Goal: Task Accomplishment & Management: Manage account settings

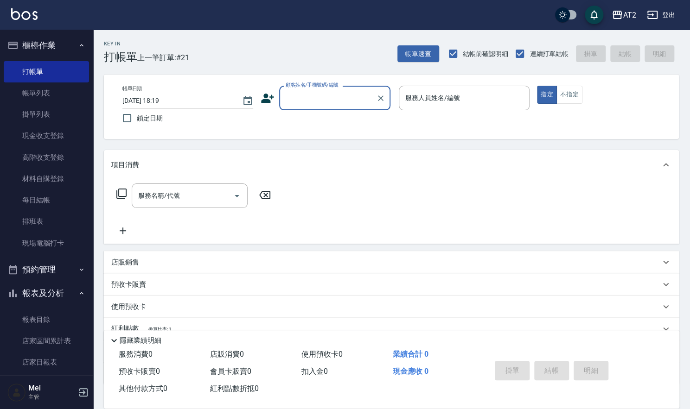
click at [292, 88] on div "顧客姓名/手機號碼/編號" at bounding box center [334, 98] width 111 height 25
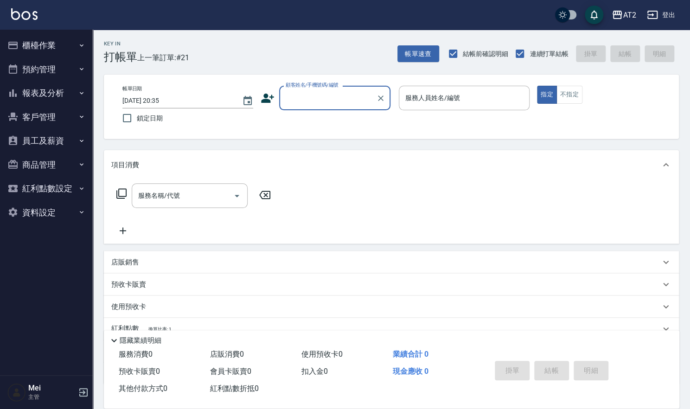
click at [303, 96] on input "顧客姓名/手機號碼/編號" at bounding box center [327, 98] width 89 height 16
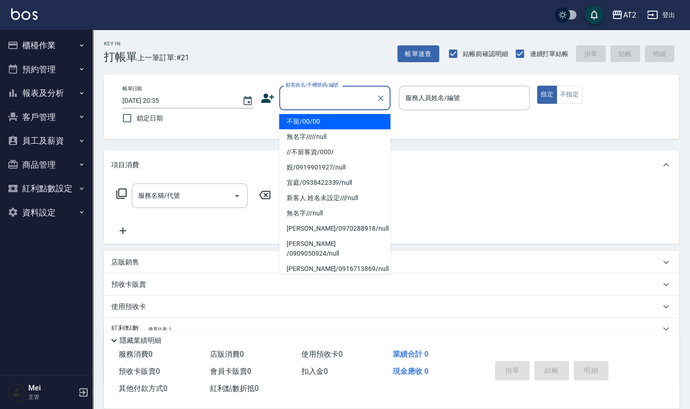
click at [321, 127] on li "不留/00/00" at bounding box center [334, 121] width 111 height 15
type input "不留/00/00"
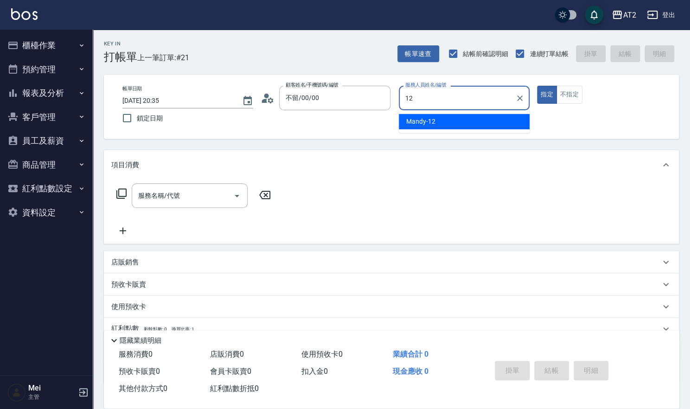
type input "Mandy-12"
type button "true"
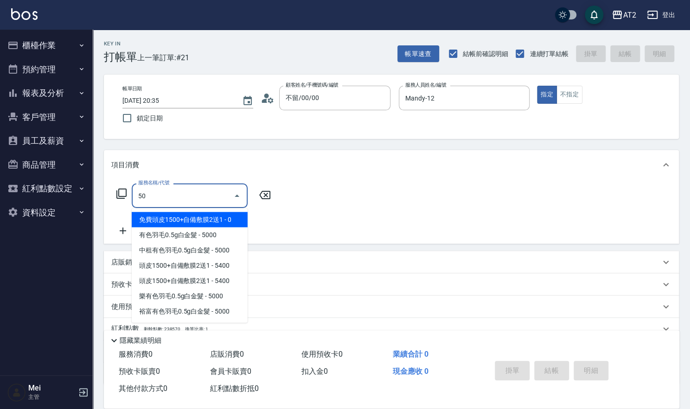
type input "501"
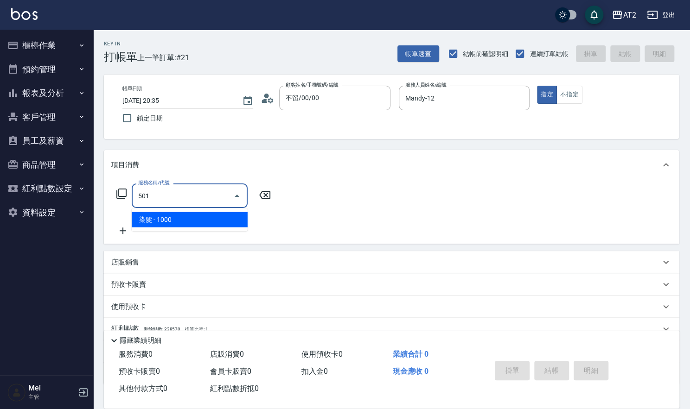
type input "100"
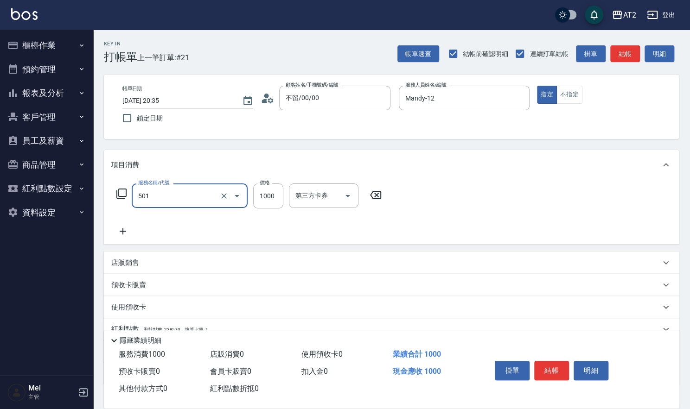
type input "染髮(501)"
type input "0"
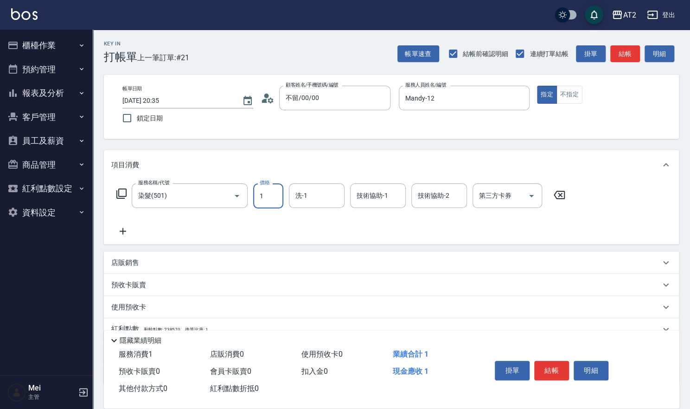
type input "16"
type input "10"
type input "1600"
type input "160"
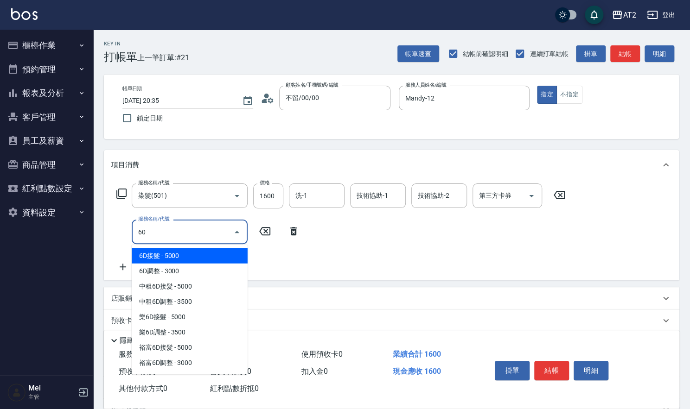
type input "601"
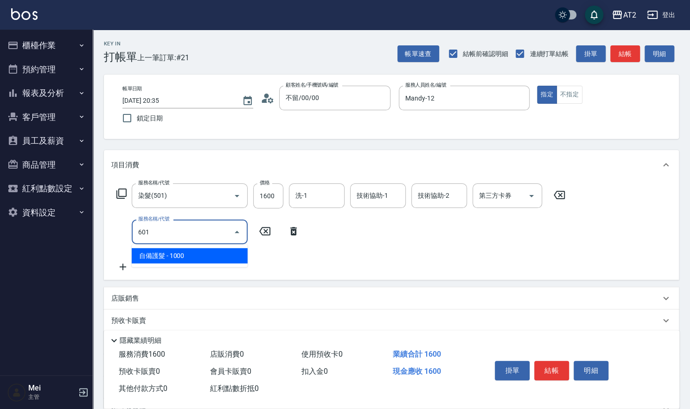
type input "260"
type input "自備護髮(601)"
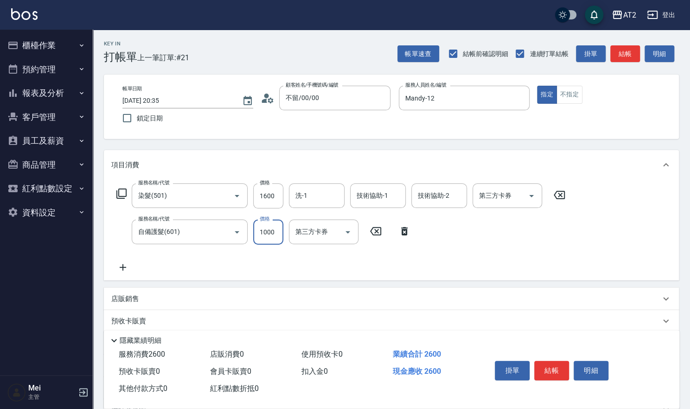
type input "160"
type input "15"
type input "170"
type input "1500"
type input "310"
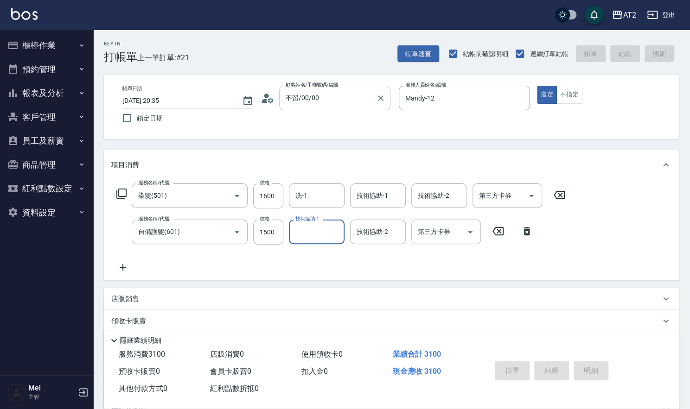
type input "0"
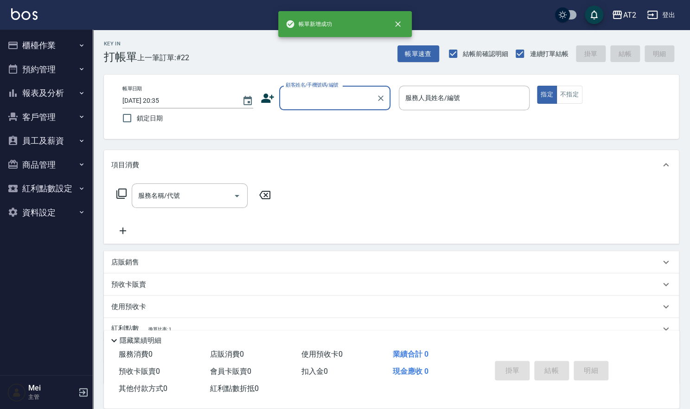
click at [324, 96] on input "顧客姓名/手機號碼/編號" at bounding box center [327, 98] width 89 height 16
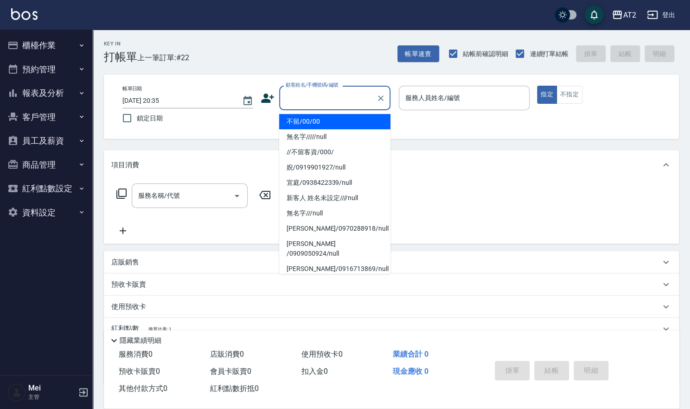
click at [322, 127] on li "不留/00/00" at bounding box center [334, 121] width 111 height 15
type input "不留/00/00"
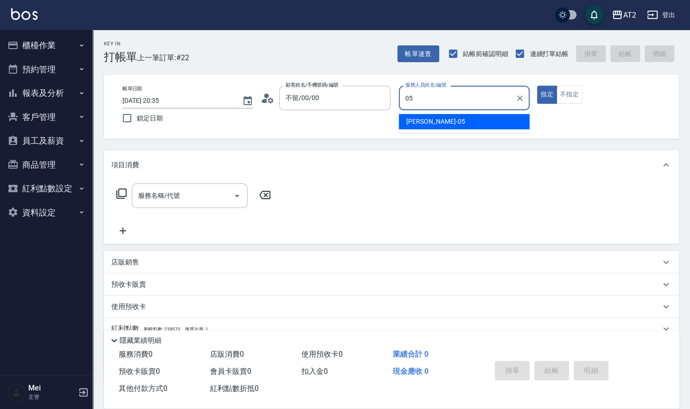
type input "Rebecca-05"
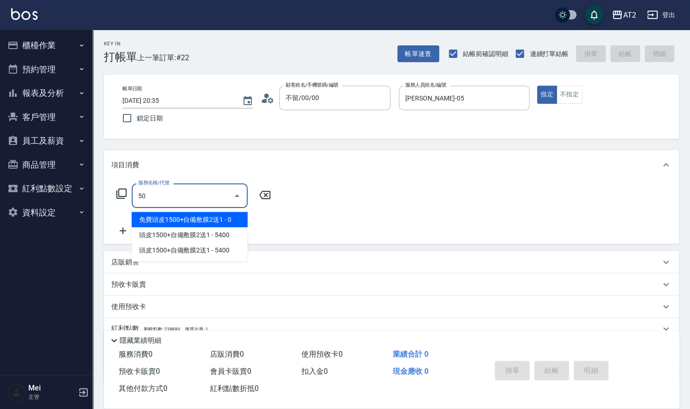
type input "501"
type input "100"
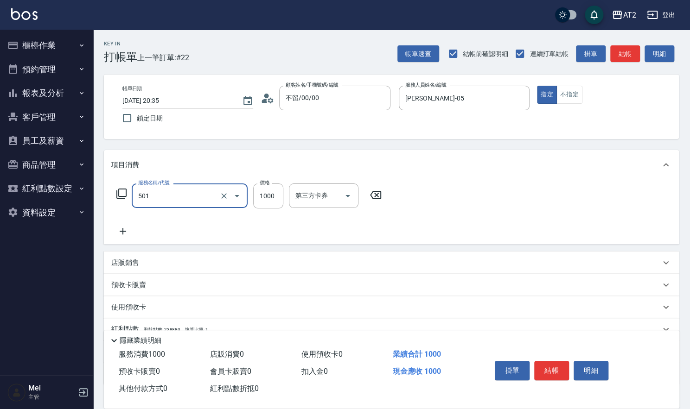
type input "染髮(501)"
type input "0"
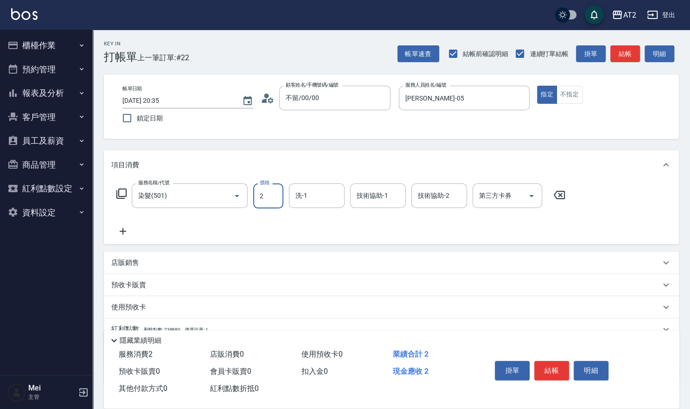
type input "29"
type input "20"
type input "298"
type input "290"
type input "2980"
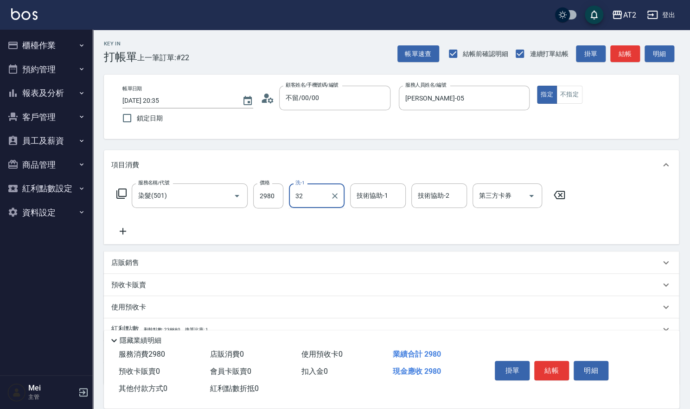
type input "紫涵-32"
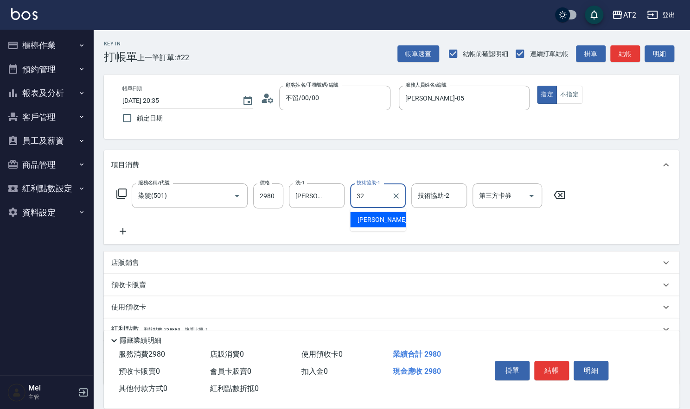
type input "紫涵-32"
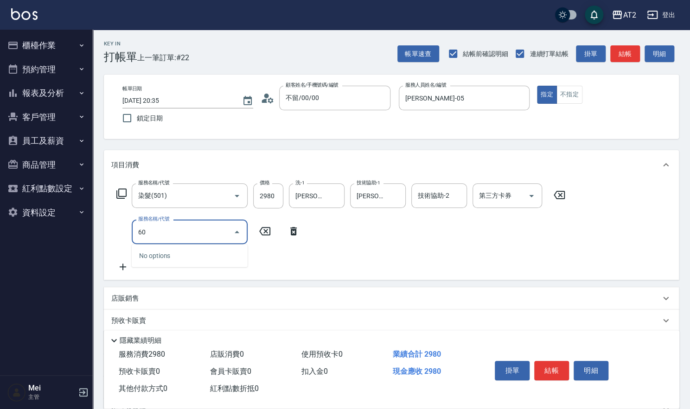
type input "601"
type input "390"
type input "自備護髮(601)"
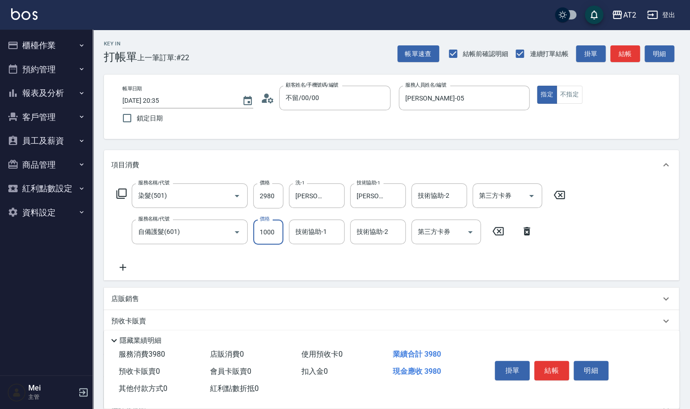
type input "290"
type input "2"
type input "300"
type input "20"
type input "310"
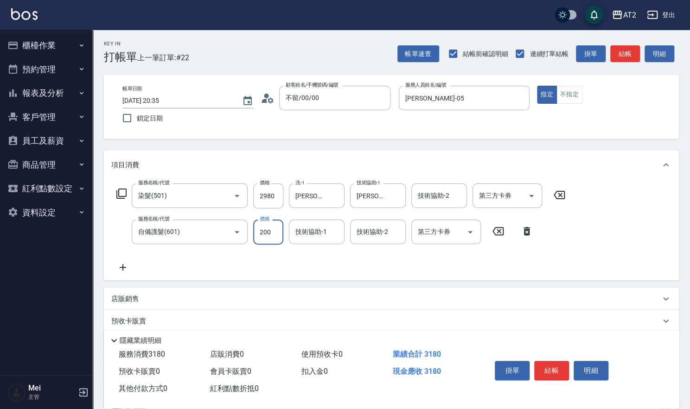
type input "2000"
type input "490"
type input "2000"
type input "紫涵-32"
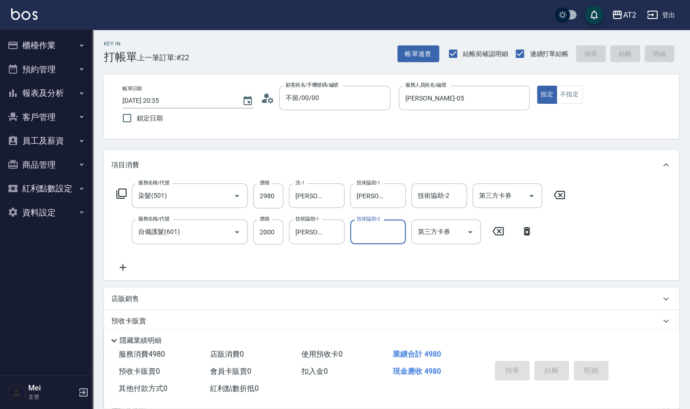
type input "0"
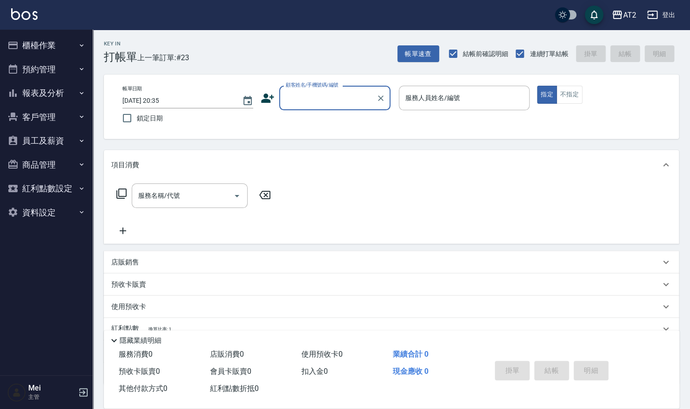
drag, startPoint x: 238, startPoint y: 54, endPoint x: 257, endPoint y: 9, distance: 48.4
click at [238, 54] on div "Key In 打帳單 上一筆訂單:#23 帳單速查 結帳前確認明細 連續打單結帳 掛單 結帳 明細" at bounding box center [386, 47] width 586 height 34
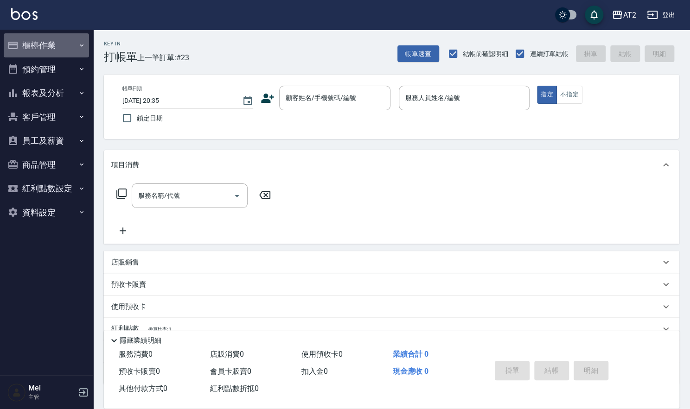
click at [30, 40] on button "櫃檯作業" at bounding box center [46, 45] width 85 height 24
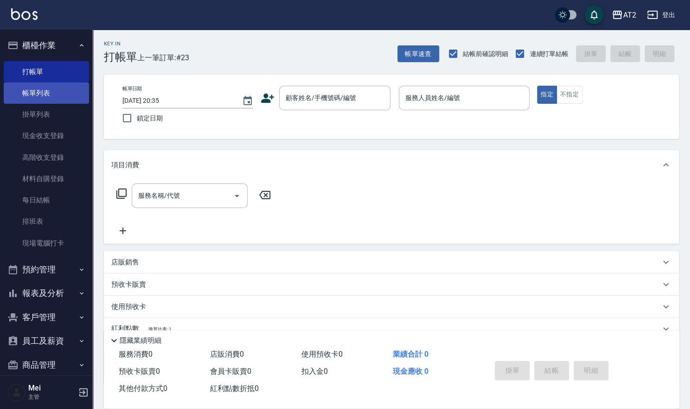
click at [56, 94] on link "帳單列表" at bounding box center [46, 93] width 85 height 21
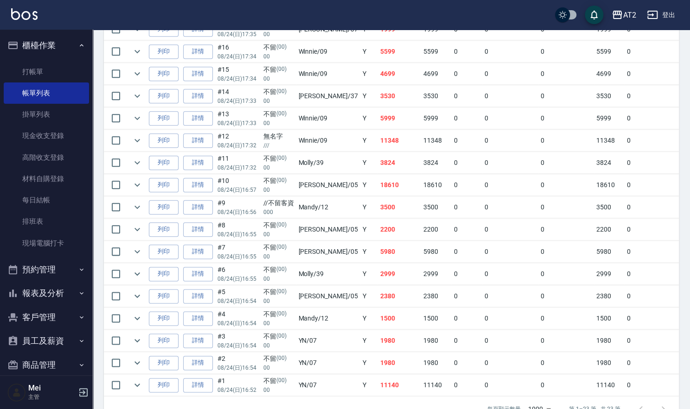
scroll to position [454, 0]
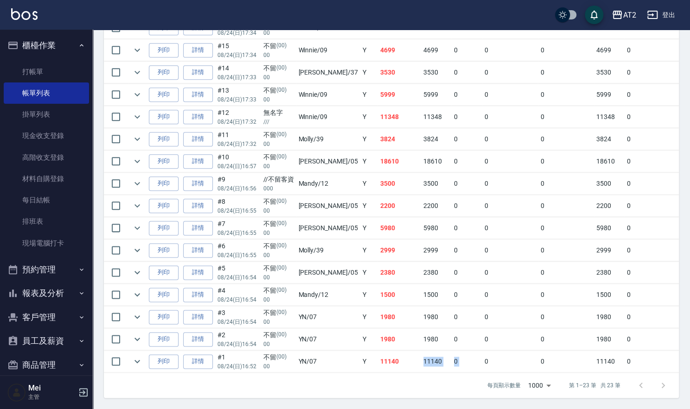
drag, startPoint x: 457, startPoint y: 347, endPoint x: 390, endPoint y: 362, distance: 68.4
click at [390, 362] on tr "列印 詳情 #1 08/24 (日) 16:52 不留 (00) 00 YN /07 Y 11140 11140 0 0 0 11140 0 0 0 0 0 0" at bounding box center [530, 362] width 853 height 22
drag, startPoint x: 420, startPoint y: 288, endPoint x: 345, endPoint y: 288, distance: 74.2
click at [345, 288] on tr "列印 詳情 #4 08/24 (日) 16:54 不留 (00) 00 Mandy /12 Y 1500 1500 0 0 0 1500 0 0 0 0 0 0" at bounding box center [530, 295] width 853 height 22
click at [192, 221] on link "詳情" at bounding box center [198, 228] width 30 height 14
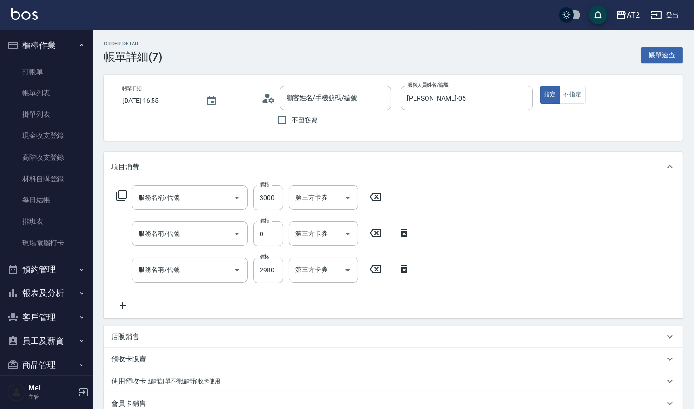
type input "2025/08/24 16:55"
type input "Rebecca-05"
type input "590"
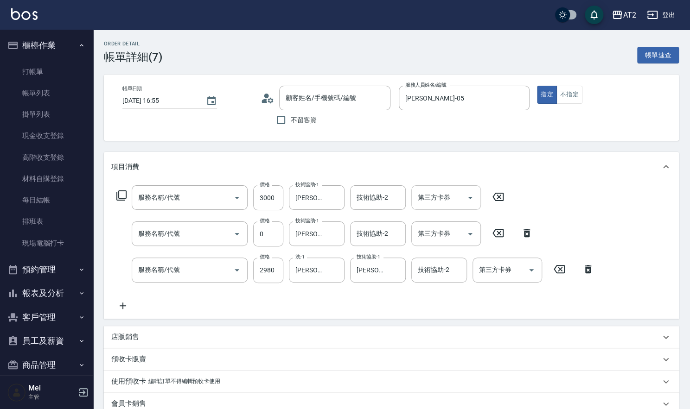
type input "自備護髮(601)"
type input "漂髮(502)"
type input "染髮(501)"
type input "不留/00/00"
click at [272, 266] on input "2980" at bounding box center [268, 270] width 30 height 25
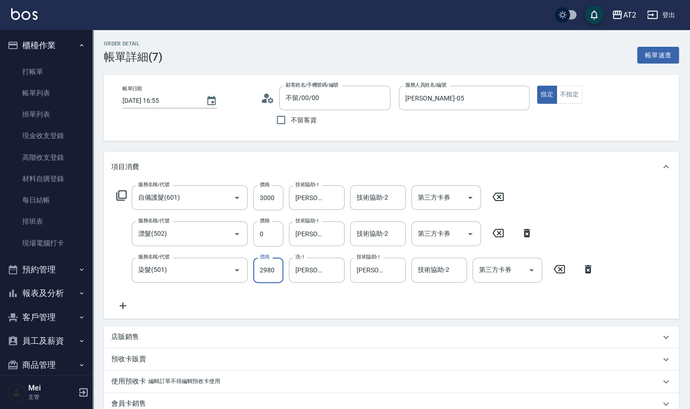
type input "300"
type input "238"
type input "320"
type input "2380"
type input "530"
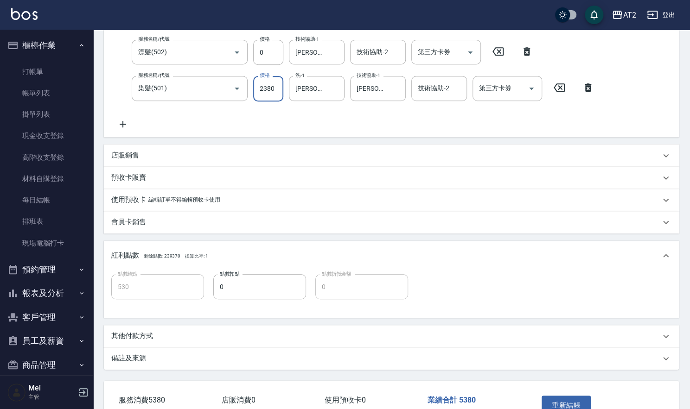
scroll to position [241, 0]
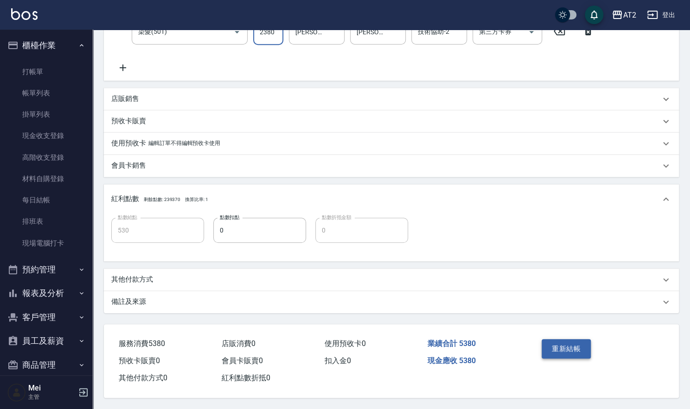
type input "2380"
click at [578, 353] on button "重新結帳" at bounding box center [566, 348] width 49 height 19
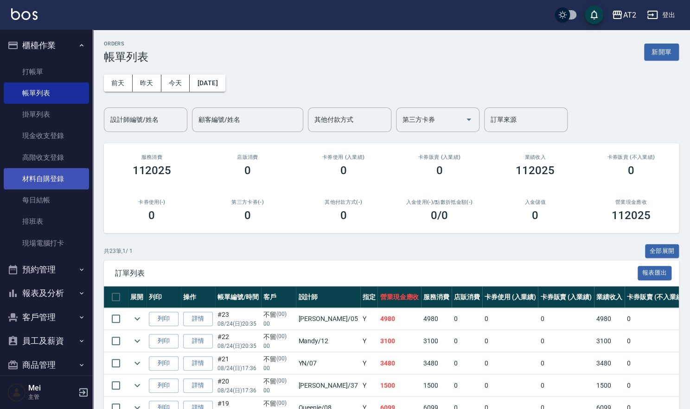
click at [65, 180] on link "材料自購登錄" at bounding box center [46, 178] width 85 height 21
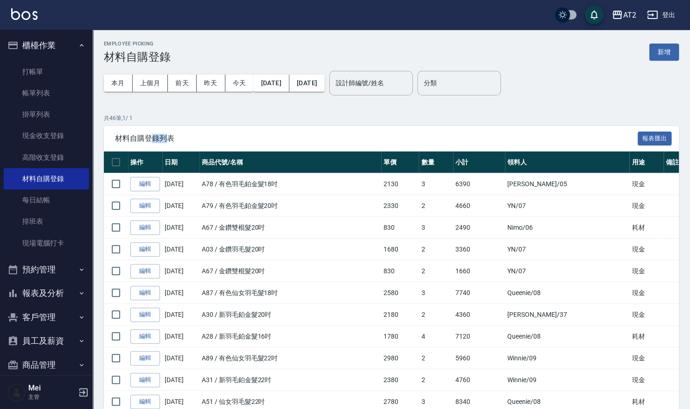
drag, startPoint x: 150, startPoint y: 134, endPoint x: 167, endPoint y: 140, distance: 18.0
click at [167, 140] on span "材料自購登錄列表" at bounding box center [376, 138] width 523 height 9
click at [371, 126] on div "材料自購登錄列表 報表匯出" at bounding box center [391, 139] width 575 height 26
drag, startPoint x: 204, startPoint y: 165, endPoint x: 257, endPoint y: 162, distance: 53.4
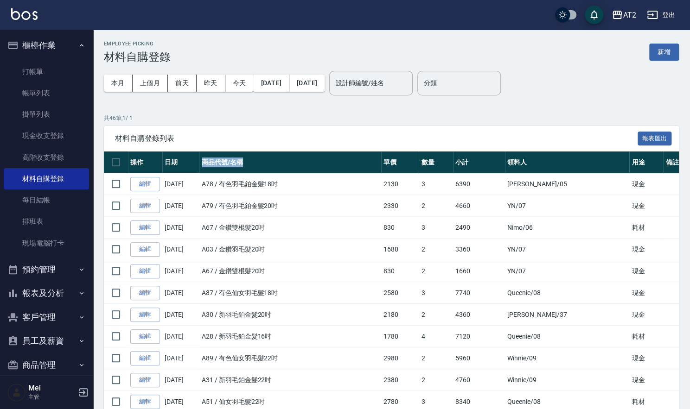
click at [257, 162] on th "商品代號/名稱" at bounding box center [290, 163] width 182 height 22
click at [261, 152] on th "商品代號/名稱" at bounding box center [290, 163] width 182 height 22
drag, startPoint x: 169, startPoint y: 157, endPoint x: 179, endPoint y: 166, distance: 13.8
click at [179, 166] on th "日期" at bounding box center [180, 163] width 37 height 22
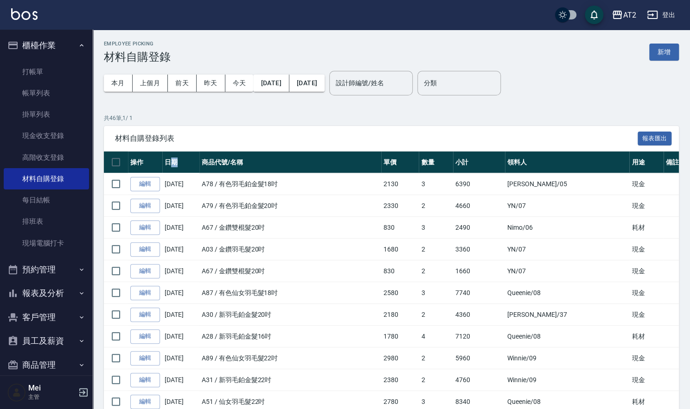
click at [176, 166] on th "日期" at bounding box center [180, 163] width 37 height 22
click at [29, 291] on button "報表及分析" at bounding box center [46, 293] width 85 height 24
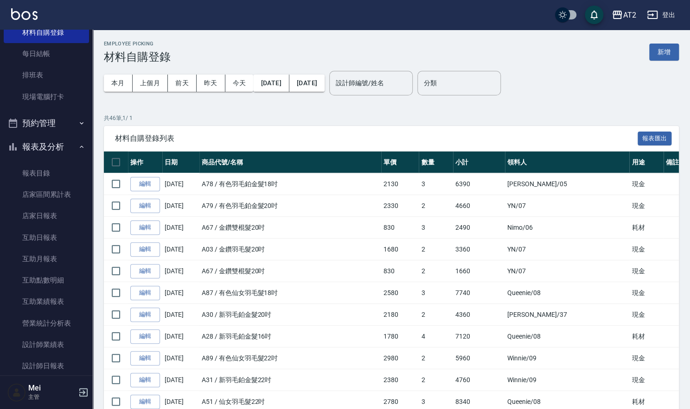
scroll to position [154, 0]
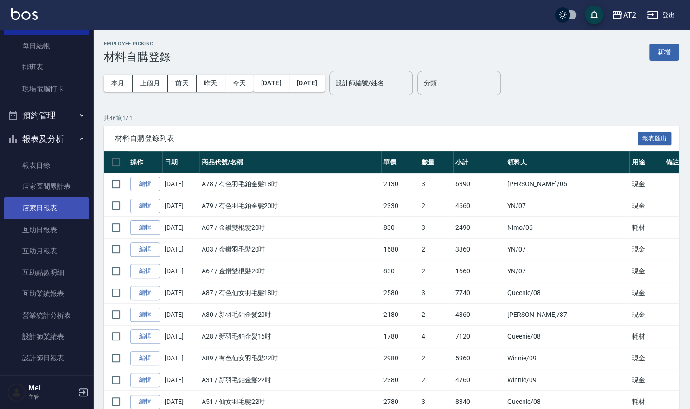
click at [62, 200] on link "店家日報表" at bounding box center [46, 208] width 85 height 21
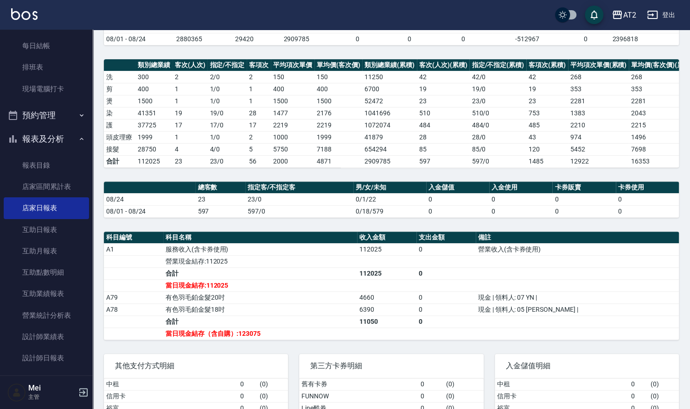
scroll to position [198, 0]
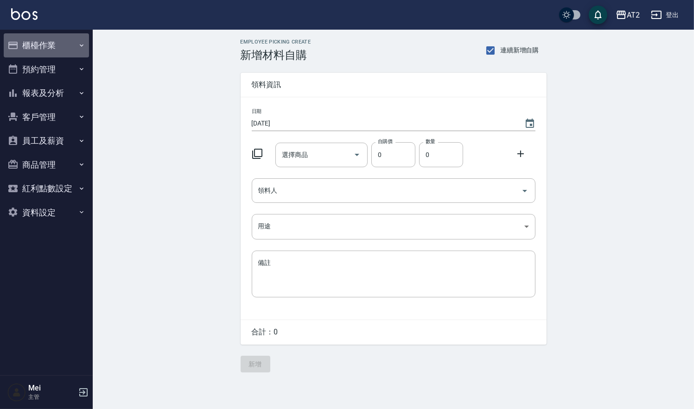
click at [73, 37] on button "櫃檯作業" at bounding box center [46, 45] width 85 height 24
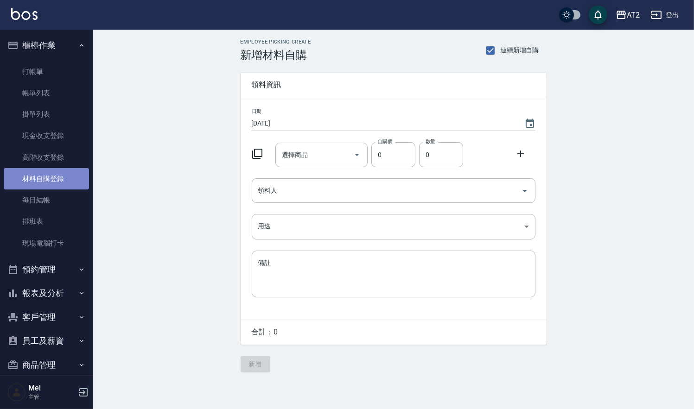
click at [69, 172] on link "材料自購登錄" at bounding box center [46, 178] width 85 height 21
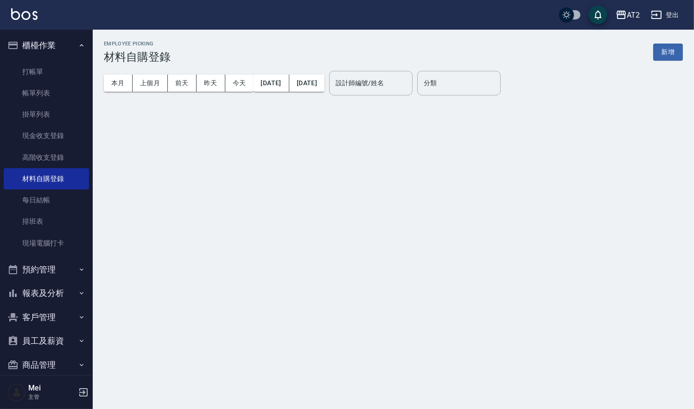
click at [143, 73] on div "本月 上個月 前天 昨天 今天 2025/08/01 2025/08/24" at bounding box center [214, 83] width 221 height 39
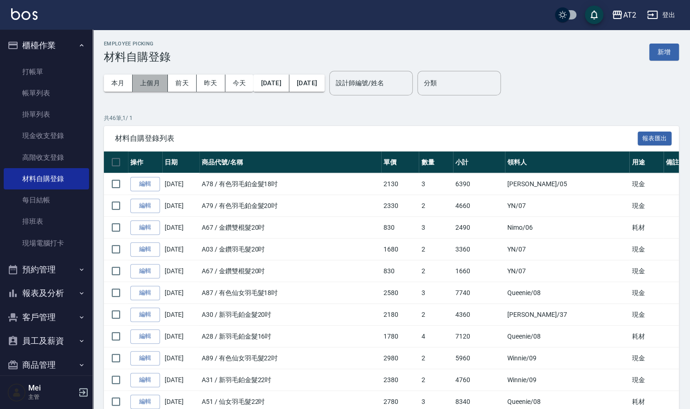
click at [146, 76] on button "上個月" at bounding box center [150, 83] width 35 height 17
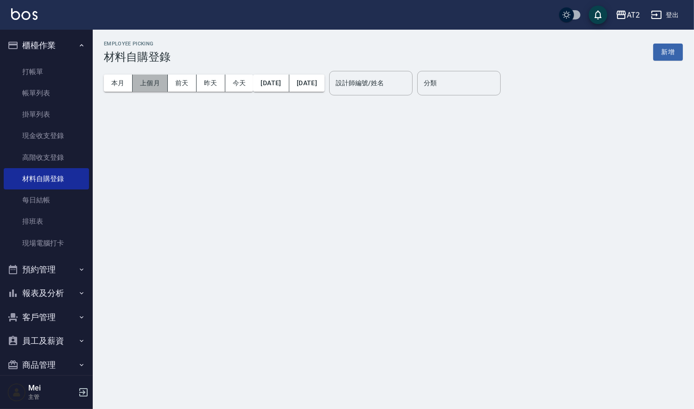
click at [157, 87] on button "上個月" at bounding box center [150, 83] width 35 height 17
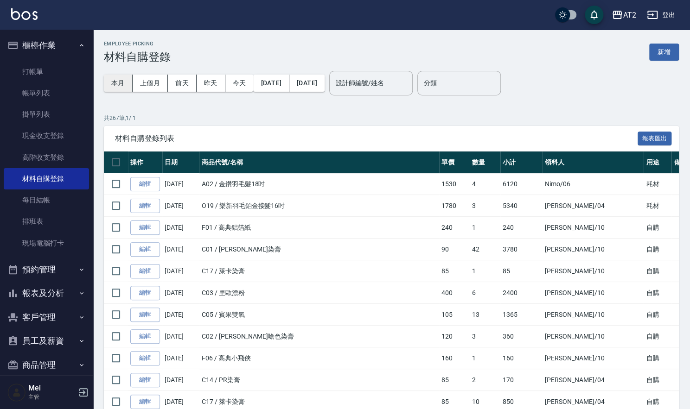
click at [111, 77] on button "本月" at bounding box center [118, 83] width 29 height 17
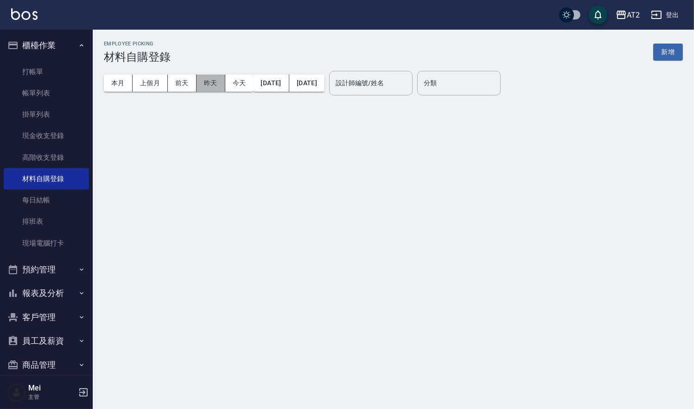
click at [202, 79] on button "昨天" at bounding box center [211, 83] width 29 height 17
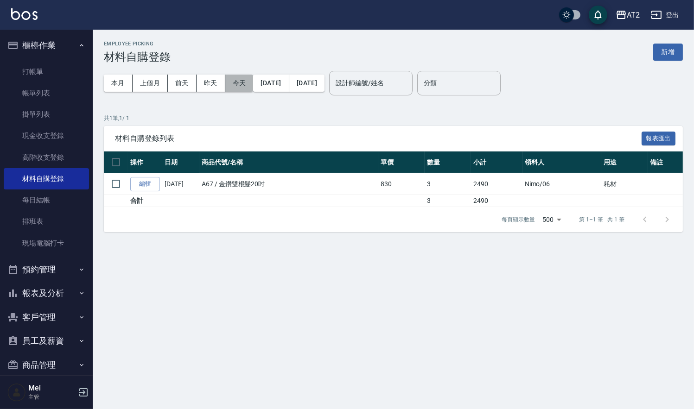
click at [246, 87] on button "今天" at bounding box center [239, 83] width 28 height 17
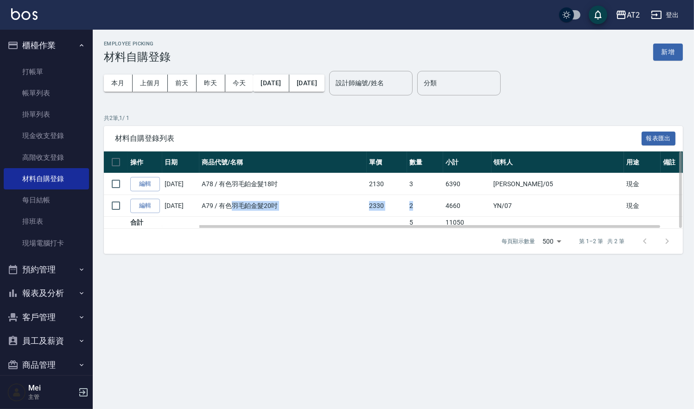
drag, startPoint x: 236, startPoint y: 208, endPoint x: 457, endPoint y: 212, distance: 221.2
click at [457, 212] on tr "編輯 08/24/2025 A79 / 有色羽毛鉑金髮20吋 2330 2 4660 YN /07 現金" at bounding box center [405, 206] width 603 height 22
